Goal: Task Accomplishment & Management: Complete application form

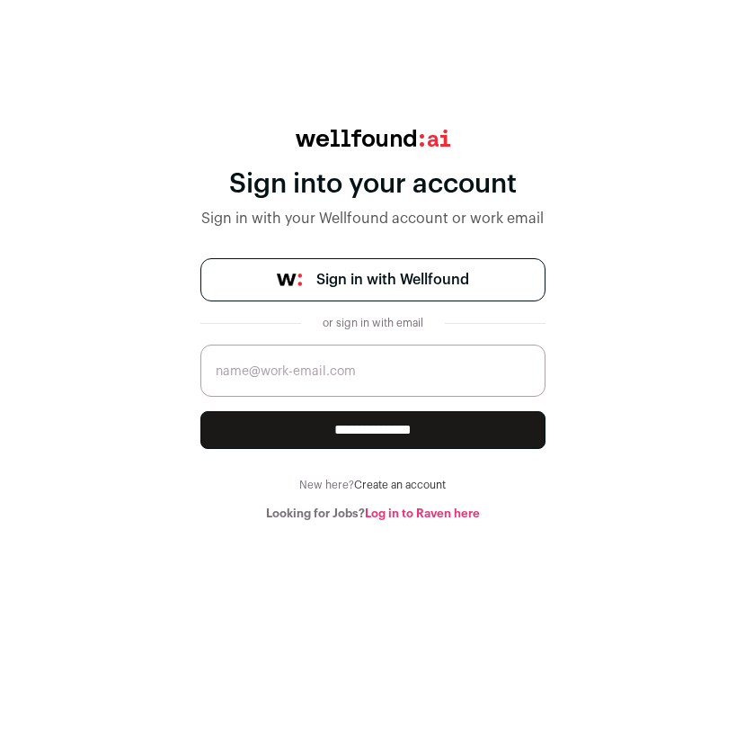
type input "[EMAIL_ADDRESS][DOMAIN_NAME]"
click at [376, 433] on input "**********" at bounding box center [373, 430] width 345 height 38
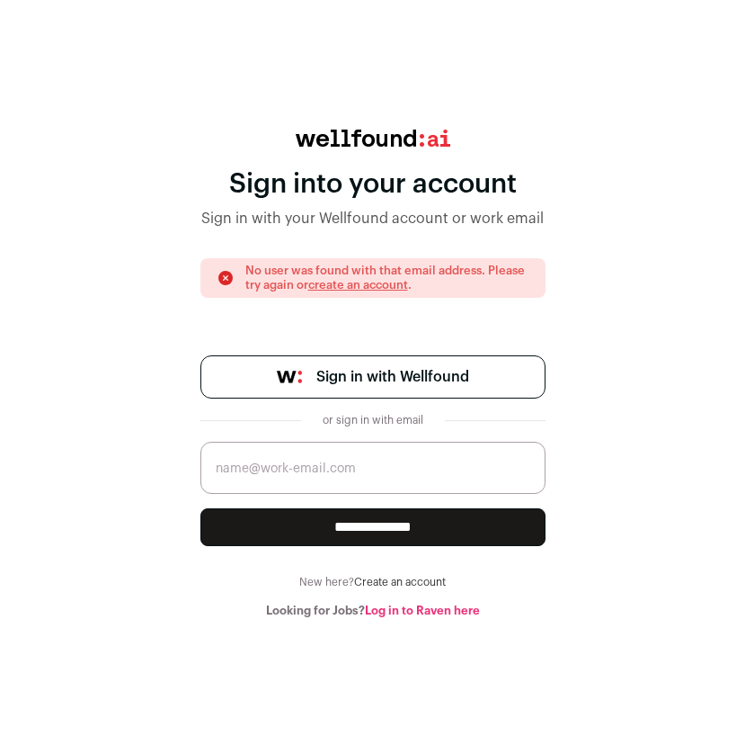
click at [381, 379] on span "Sign in with Wellfound" at bounding box center [393, 377] width 153 height 22
click at [413, 604] on link "Log in to Raven here" at bounding box center [422, 610] width 115 height 12
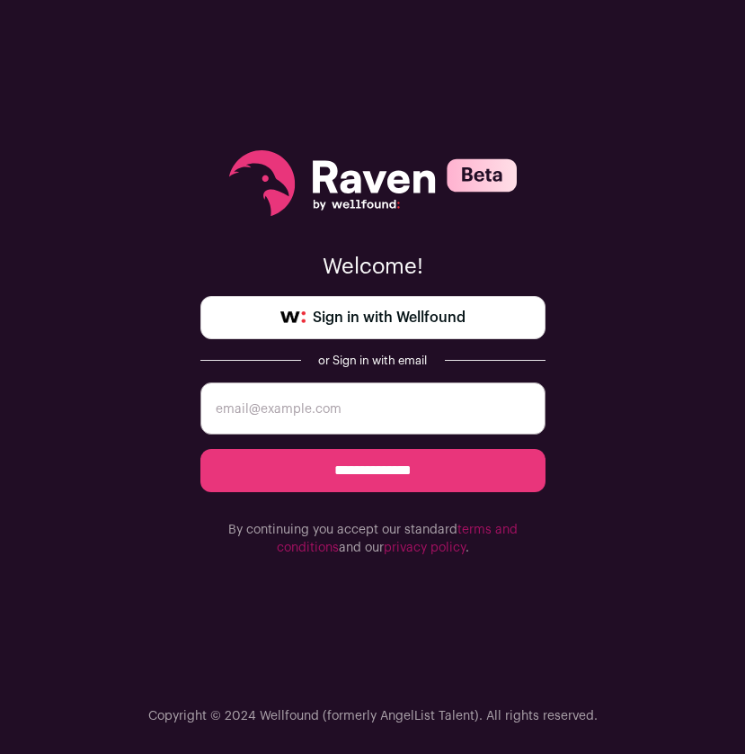
click at [294, 412] on input "email" at bounding box center [373, 408] width 345 height 52
type input "shreyakhandelwal2001@gmail.com"
click at [418, 467] on input "**********" at bounding box center [373, 470] width 345 height 43
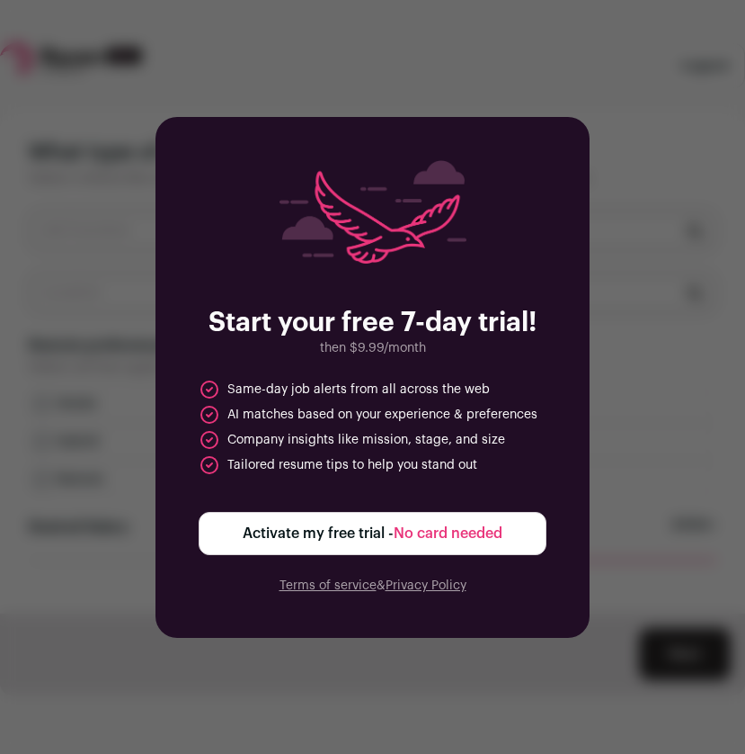
click at [651, 142] on div "Start your free 7-day trial! then $9.99/month Same-day job alerts from all acro…" at bounding box center [372, 377] width 745 height 754
click at [299, 546] on button "Activate my free trial - No card needed" at bounding box center [373, 533] width 348 height 43
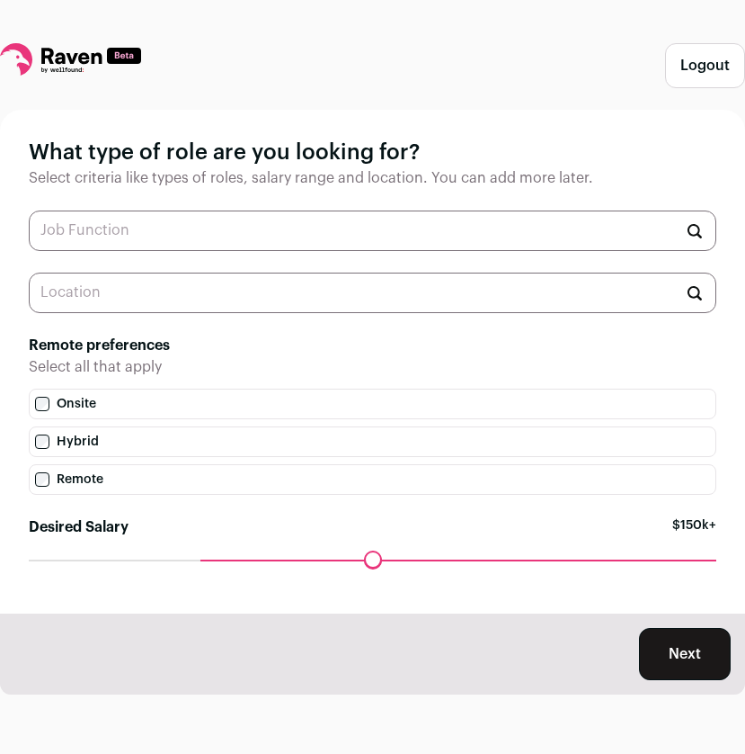
click at [115, 230] on input "text" at bounding box center [373, 230] width 688 height 40
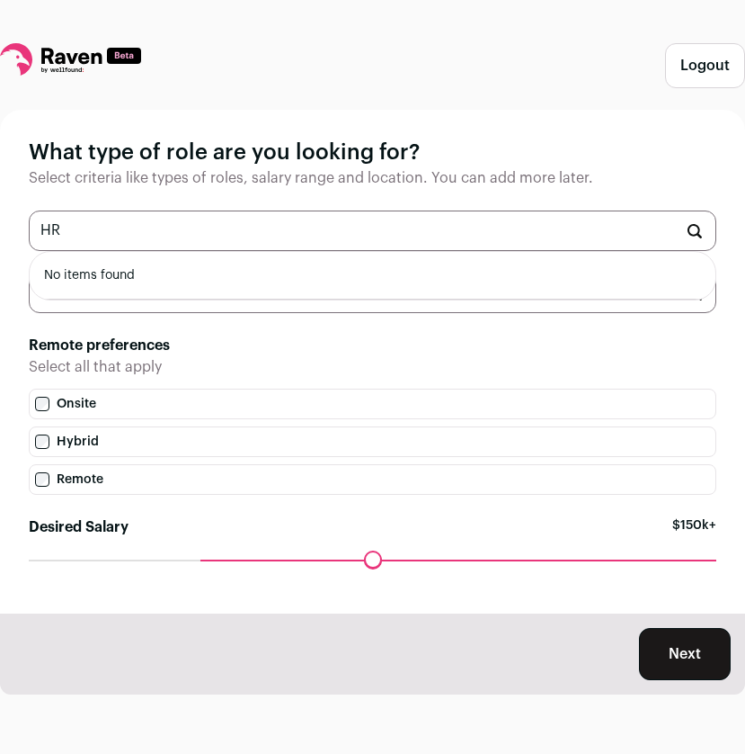
type input "HR"
click at [272, 148] on h1 "What type of role are you looking for?" at bounding box center [373, 152] width 688 height 29
click at [150, 294] on input "text" at bounding box center [373, 292] width 688 height 40
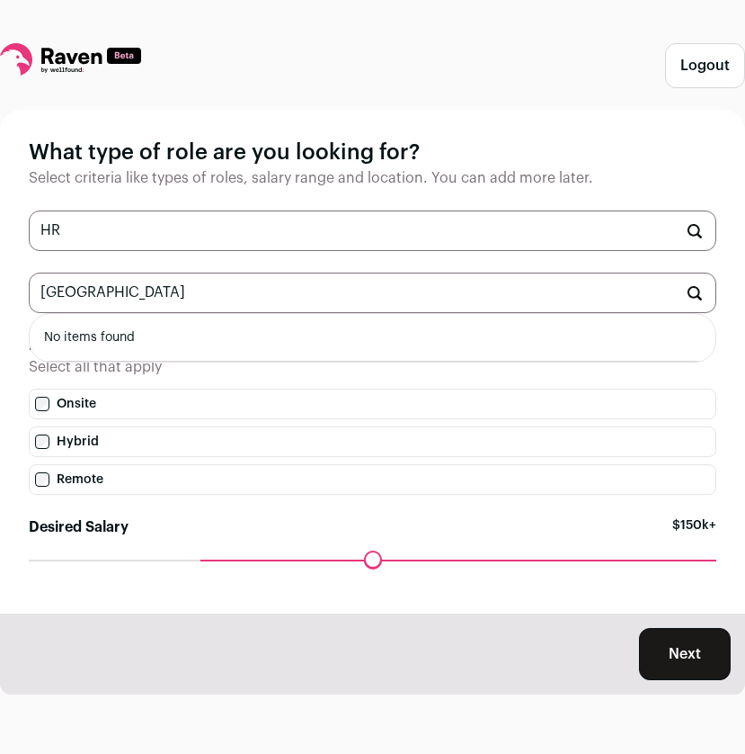
type input "[GEOGRAPHIC_DATA]"
click at [4, 326] on div "What type of role are you looking for? Select criteria like types of roles, sal…" at bounding box center [372, 362] width 745 height 504
click at [31, 401] on label "Onsite" at bounding box center [373, 403] width 688 height 31
click at [686, 667] on button "Next" at bounding box center [685, 654] width 92 height 52
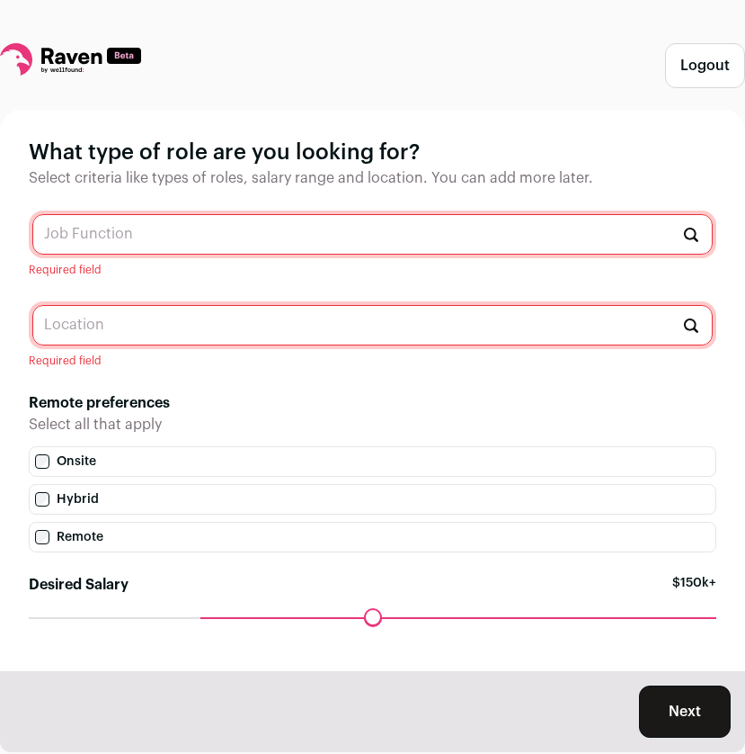
click at [692, 60] on button "Logout" at bounding box center [705, 65] width 80 height 45
